Goal: Check status: Check status

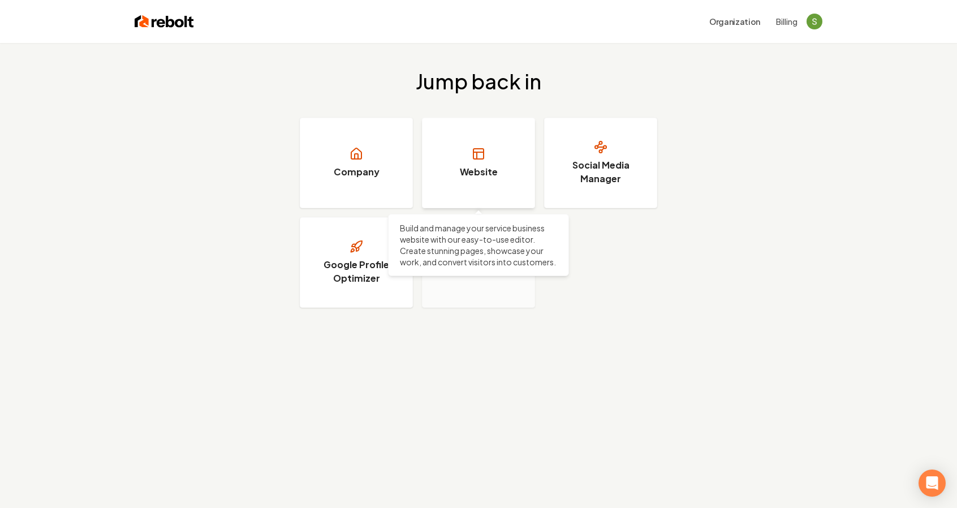
click at [497, 176] on link "Website" at bounding box center [478, 163] width 113 height 91
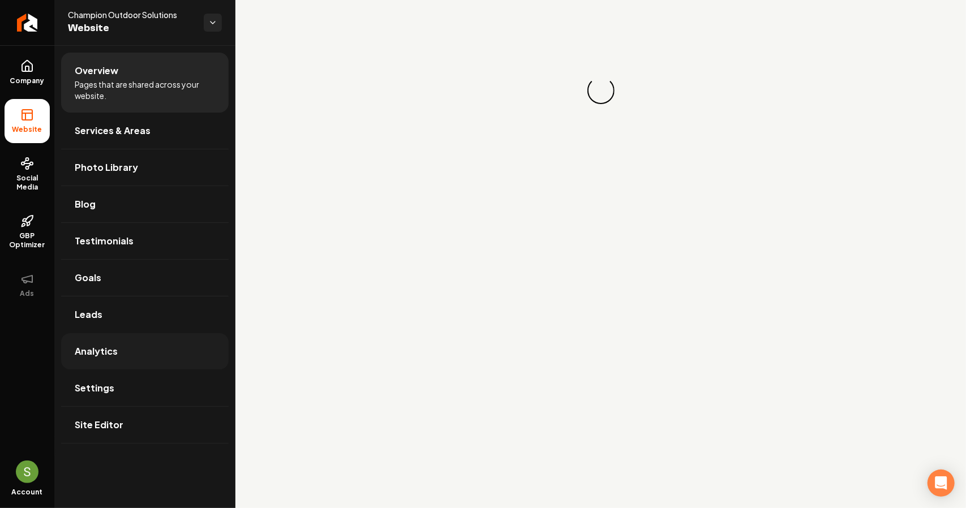
click at [124, 350] on link "Analytics" at bounding box center [144, 351] width 167 height 36
